Goal: Find specific page/section: Find specific page/section

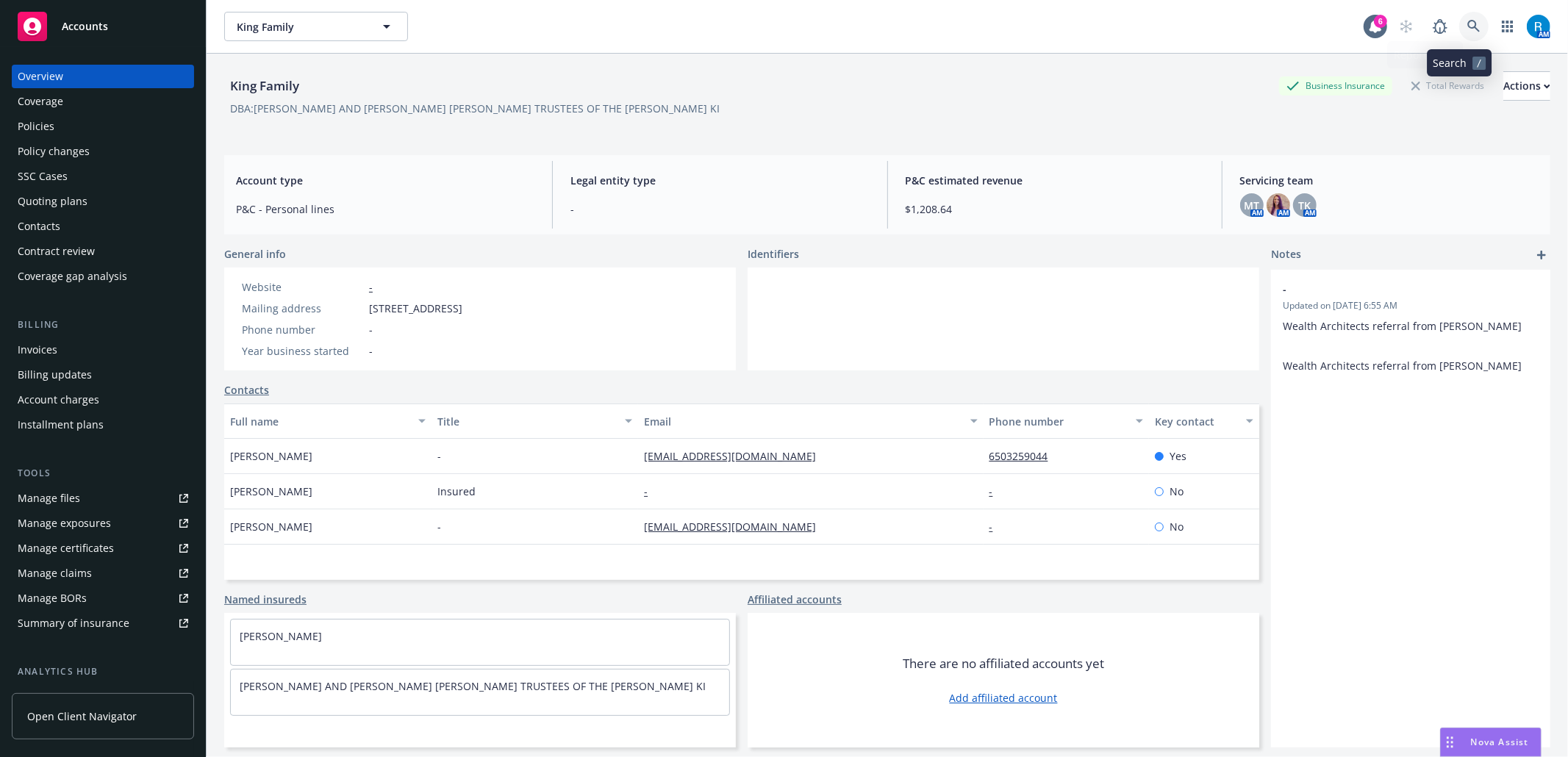
click at [1468, 22] on icon at bounding box center [1474, 26] width 14 height 14
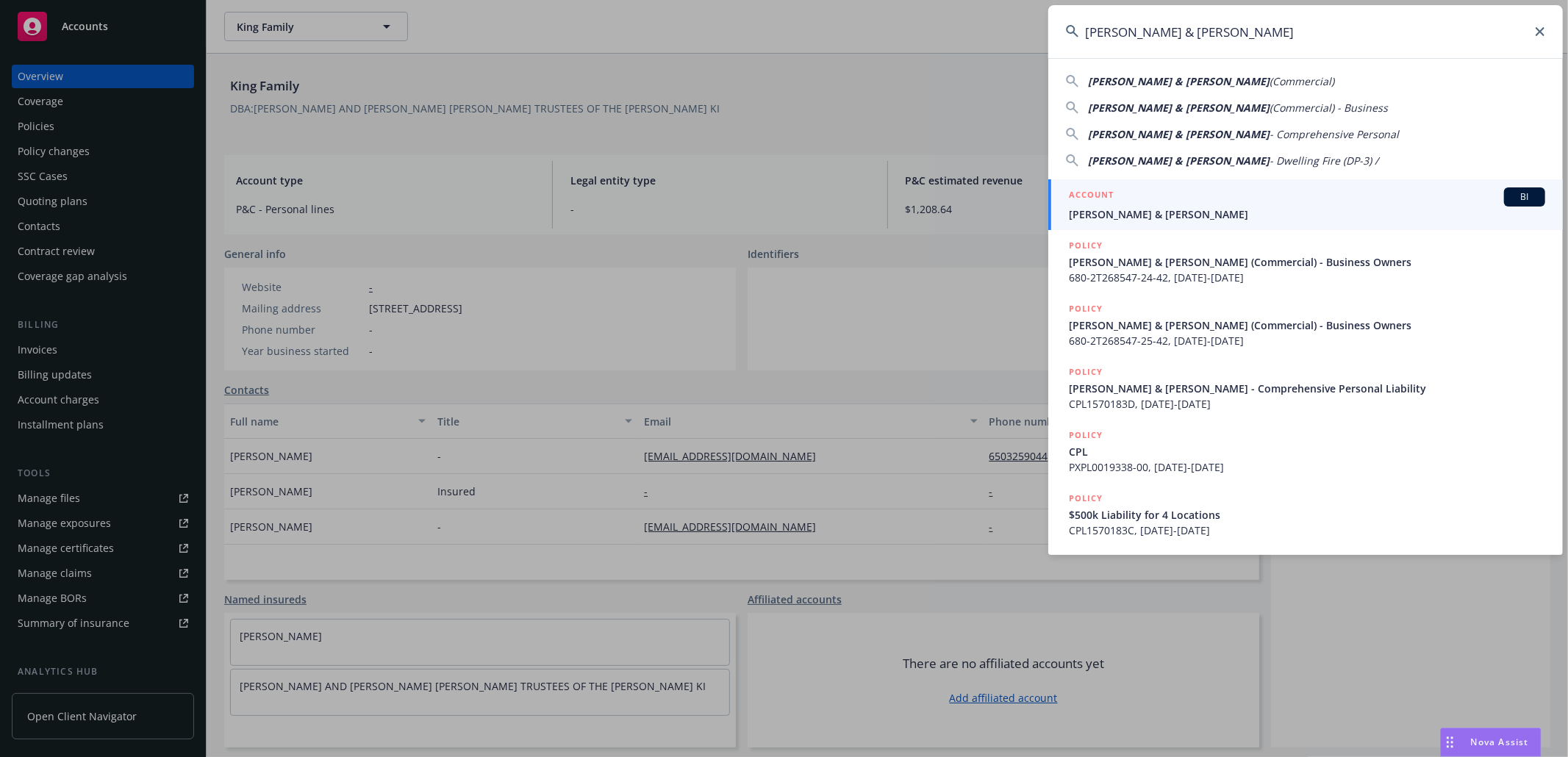
type input "[PERSON_NAME] & [PERSON_NAME]"
click at [1153, 219] on span "[PERSON_NAME] & [PERSON_NAME]" at bounding box center [1307, 213] width 477 height 15
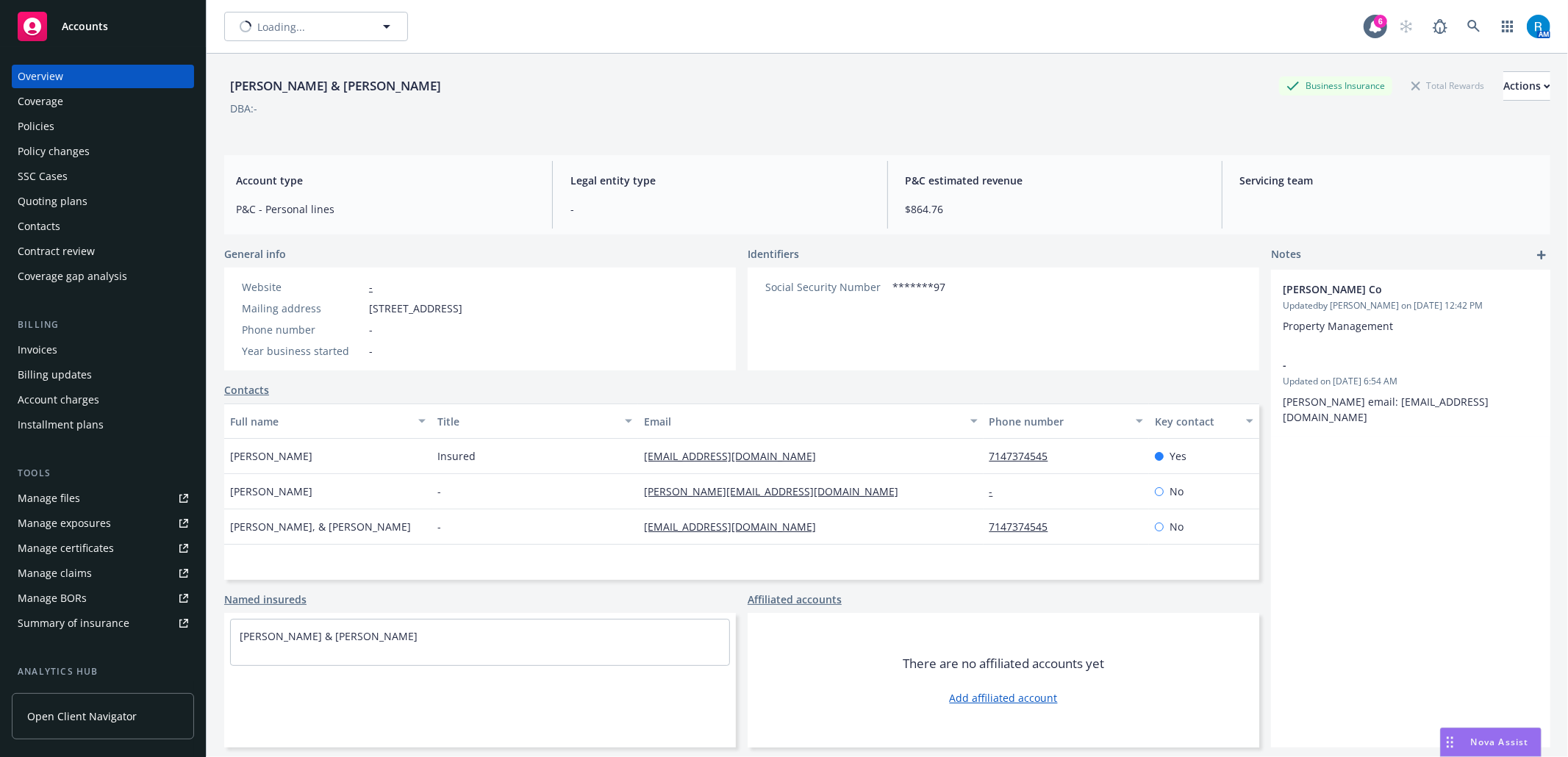
click at [61, 180] on div "SSC Cases" at bounding box center [43, 176] width 50 height 24
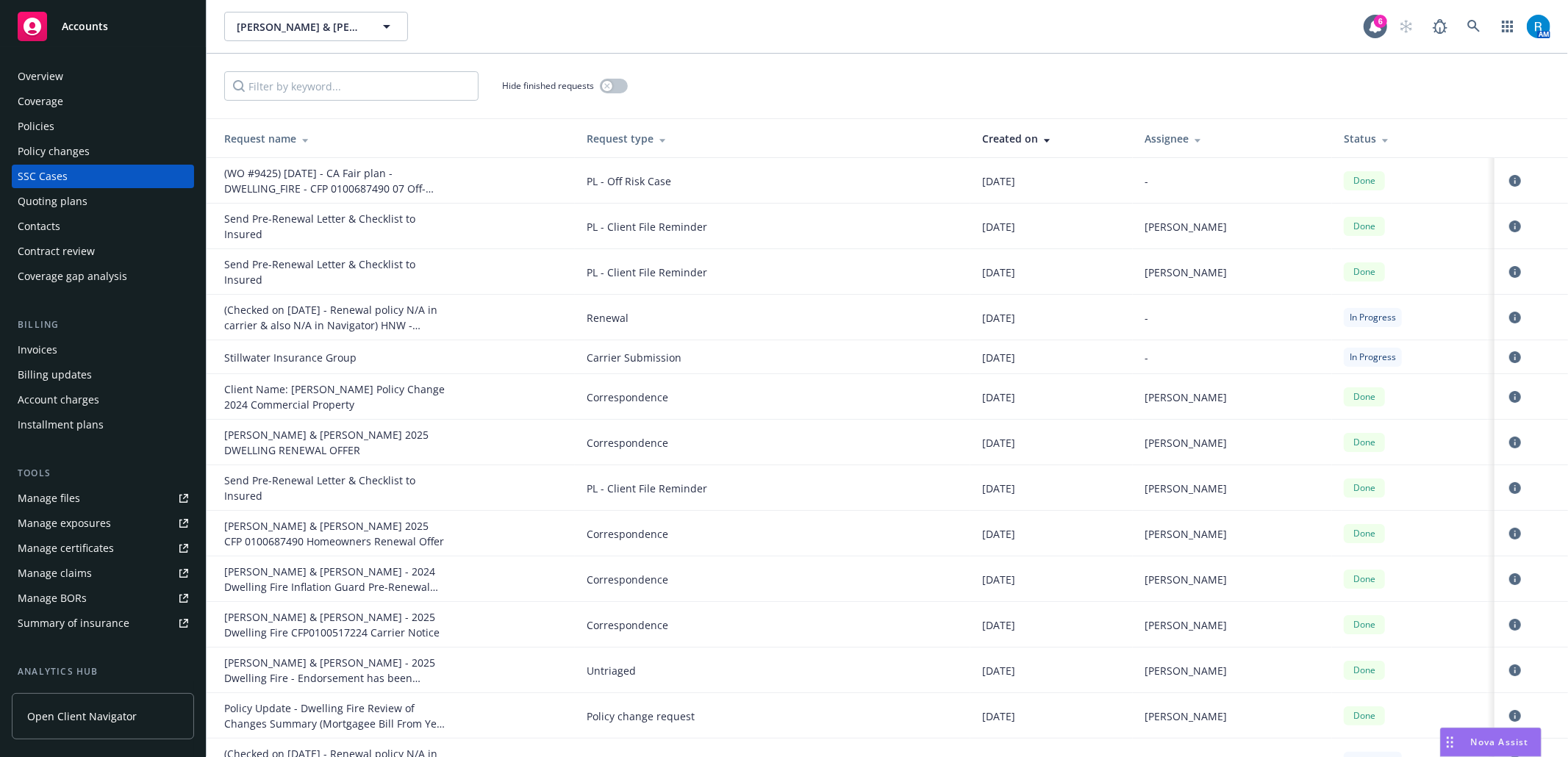
click at [61, 75] on div "Overview" at bounding box center [41, 77] width 45 height 24
